Goal: Transaction & Acquisition: Purchase product/service

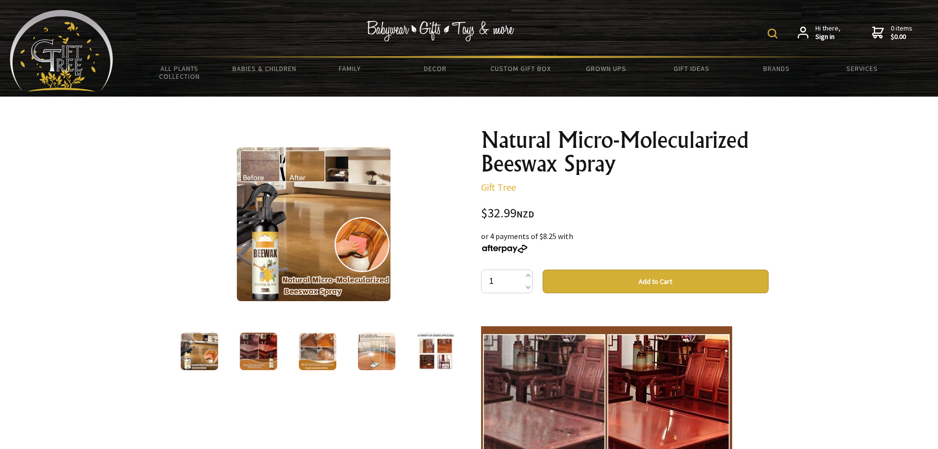
click at [261, 253] on img at bounding box center [314, 224] width 154 height 154
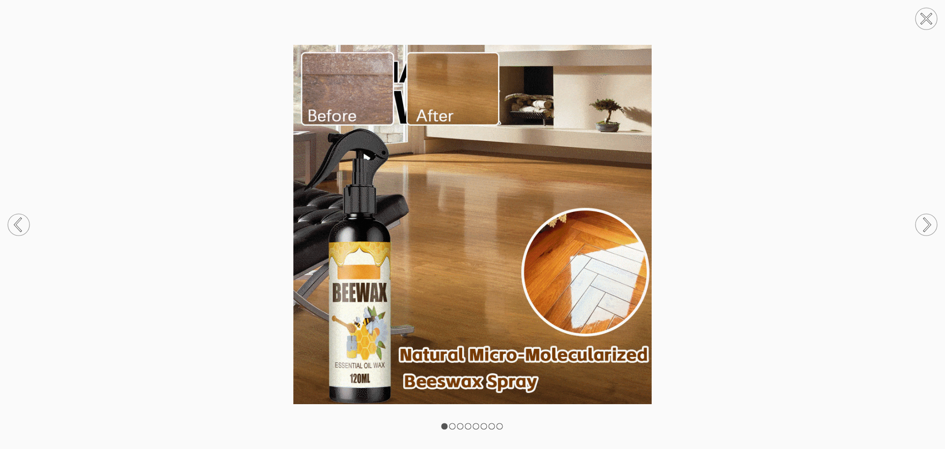
click at [745, 222] on img at bounding box center [472, 224] width 945 height 359
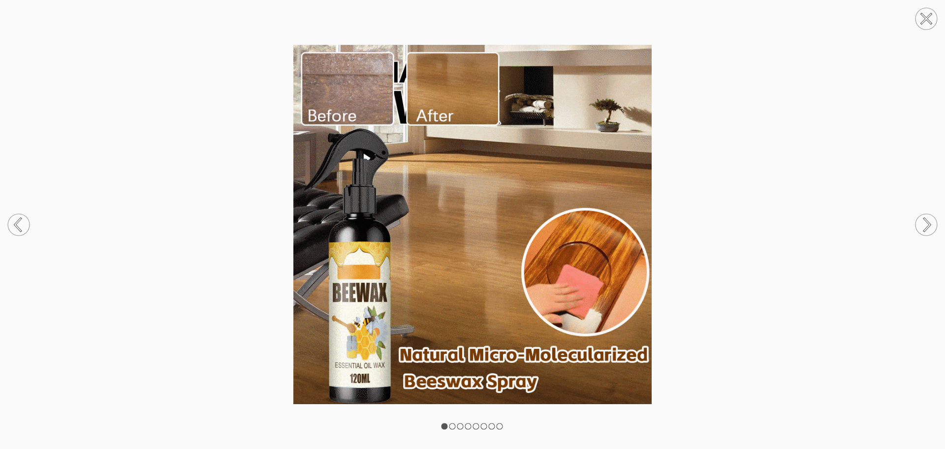
click at [933, 224] on circle at bounding box center [927, 225] width 22 height 22
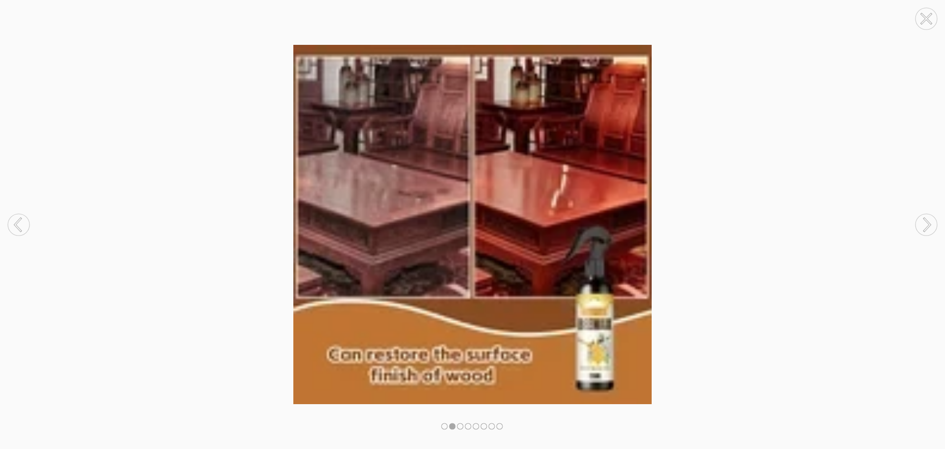
click at [933, 224] on circle at bounding box center [927, 225] width 22 height 22
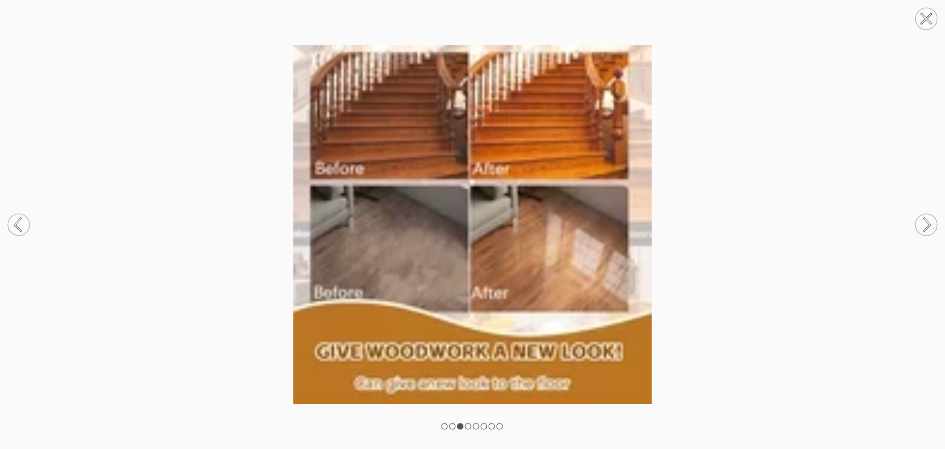
click at [933, 224] on circle at bounding box center [927, 225] width 22 height 22
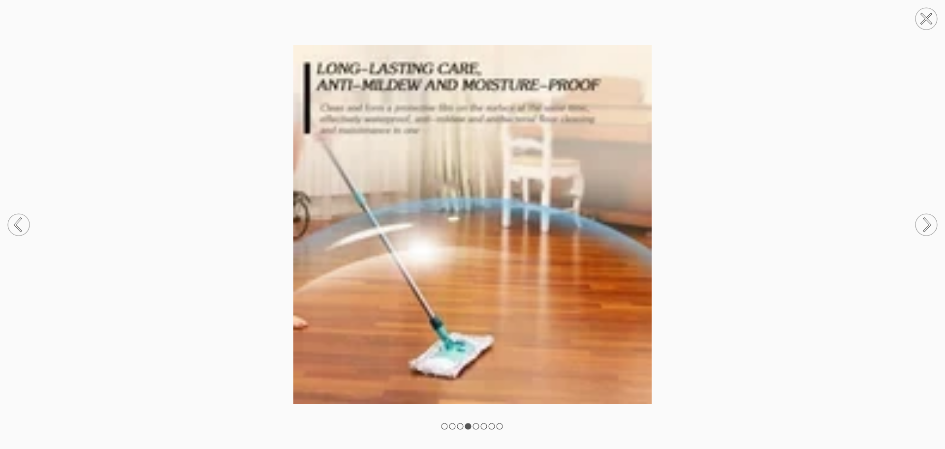
click at [933, 224] on circle at bounding box center [927, 225] width 22 height 22
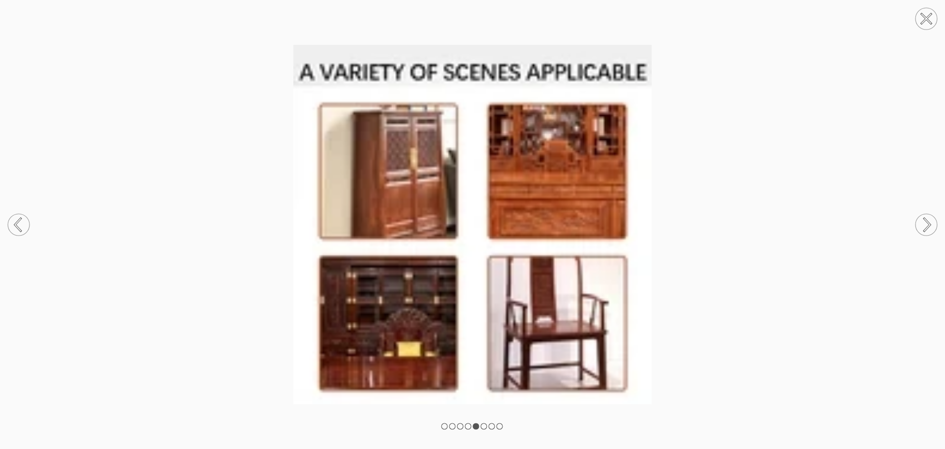
click at [933, 224] on circle at bounding box center [927, 225] width 22 height 22
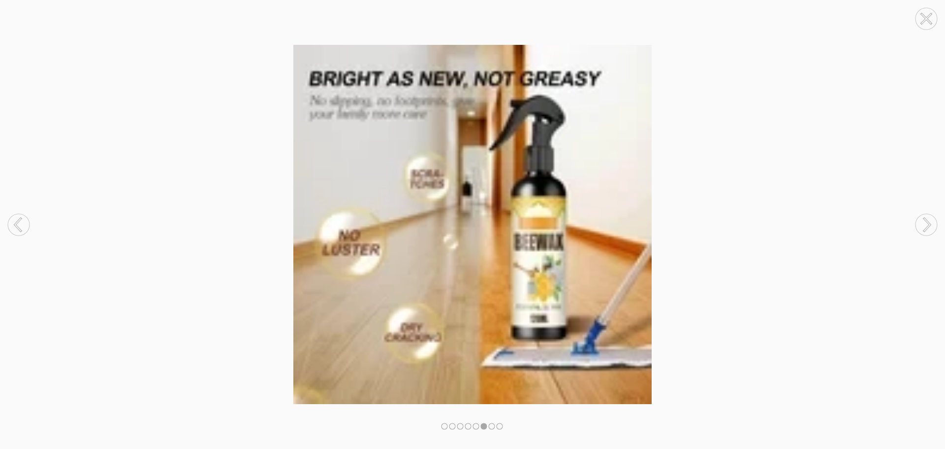
click at [933, 224] on circle at bounding box center [927, 225] width 22 height 22
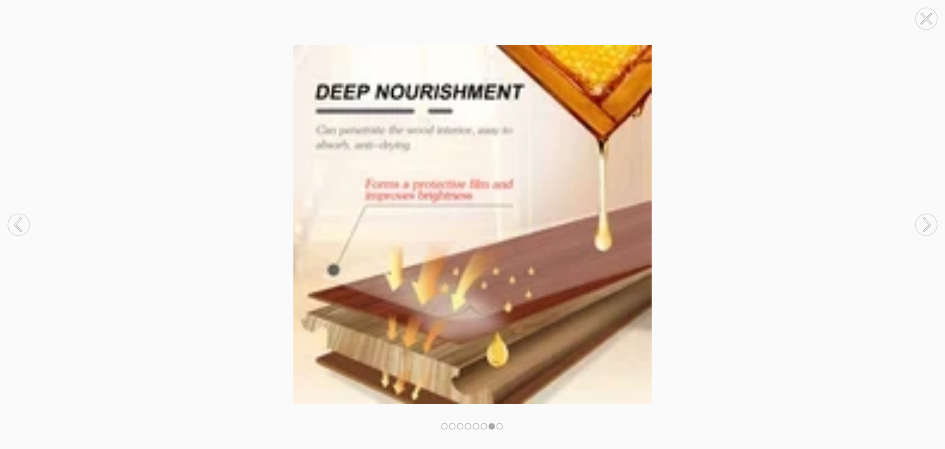
click at [933, 224] on circle at bounding box center [927, 225] width 22 height 22
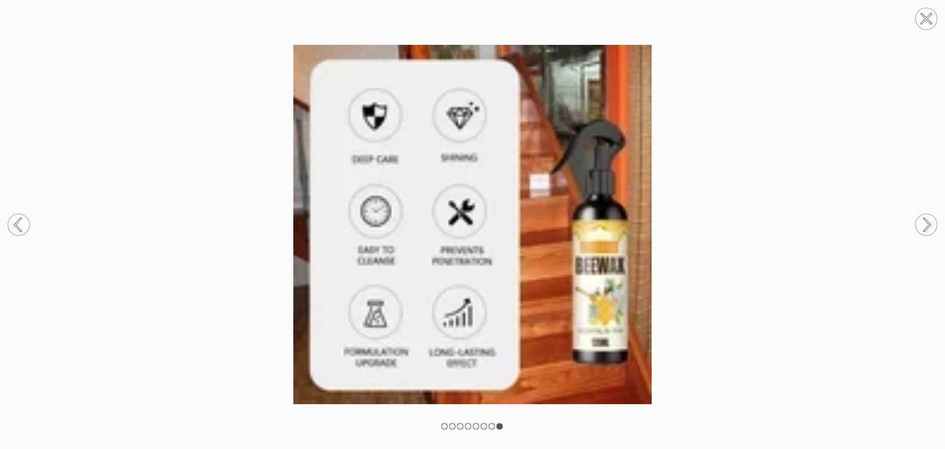
click at [926, 18] on icon at bounding box center [927, 19] width 10 height 10
